Goal: Find specific page/section: Find specific page/section

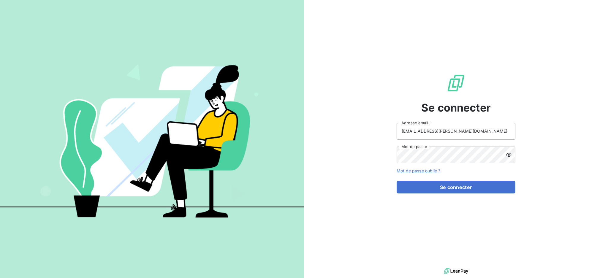
click at [477, 129] on input "[EMAIL_ADDRESS][PERSON_NAME][DOMAIN_NAME]" at bounding box center [456, 131] width 119 height 17
type input "[PERSON_NAME][EMAIL_ADDRESS][PERSON_NAME][DOMAIN_NAME]"
click at [443, 185] on button "Se connecter" at bounding box center [456, 187] width 119 height 12
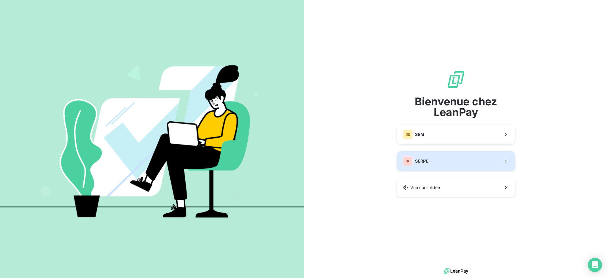
click at [424, 159] on span "SERPE" at bounding box center [421, 161] width 13 height 6
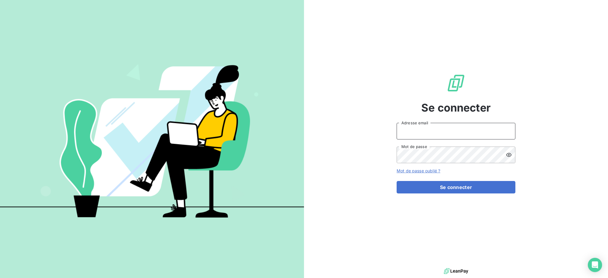
type input "[PERSON_NAME][EMAIL_ADDRESS][PERSON_NAME][DOMAIN_NAME]"
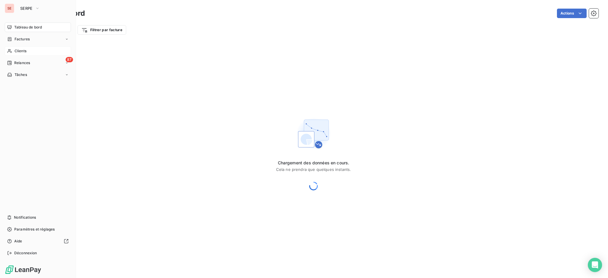
click at [24, 51] on span "Clients" at bounding box center [21, 50] width 12 height 5
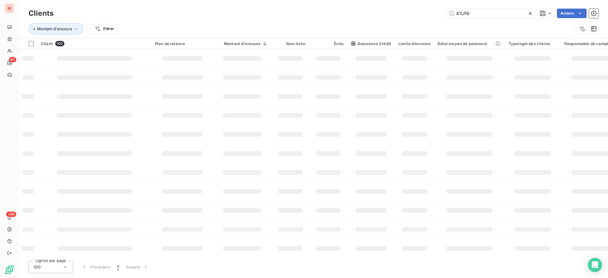
type input "41UNI"
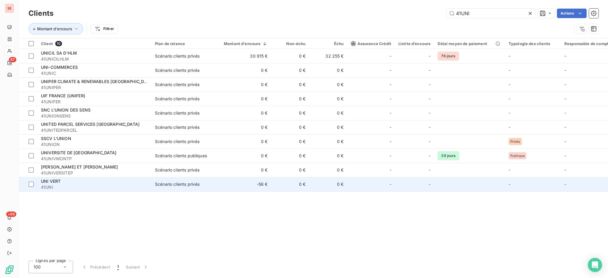
click at [108, 179] on div "UNI VERT" at bounding box center [94, 182] width 107 height 6
